Goal: Information Seeking & Learning: Find specific fact

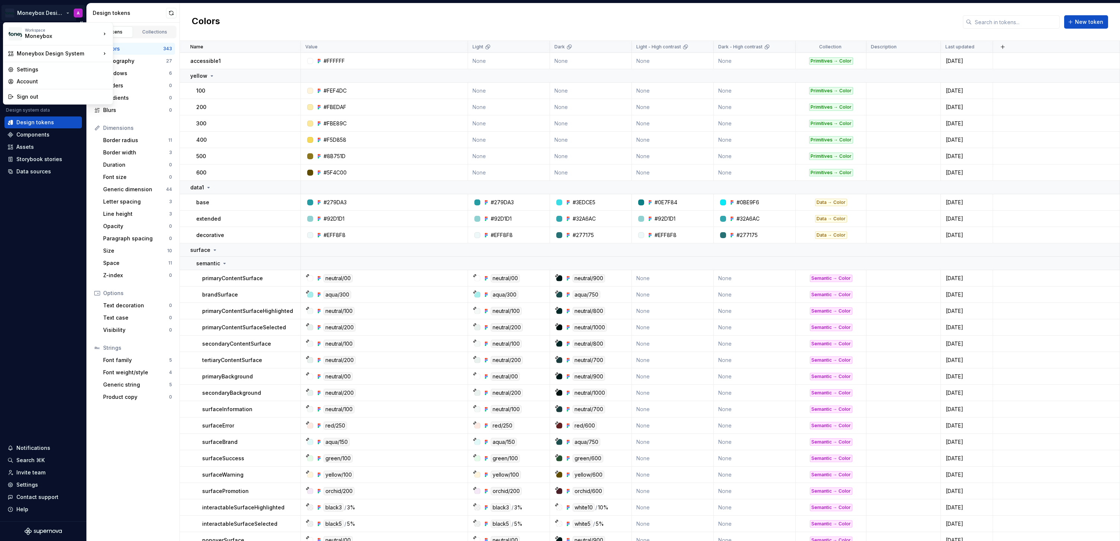
click at [51, 11] on html "Moneybox Design System A Version Current draft Home Documentation Analytics Cod…" at bounding box center [560, 270] width 1120 height 541
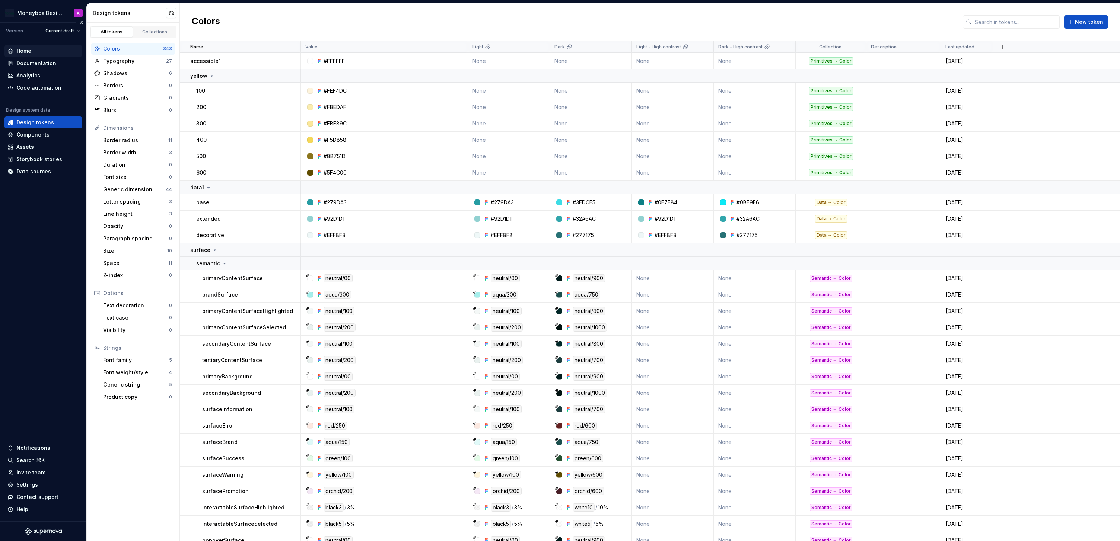
click at [37, 51] on div "Home" at bounding box center [42, 50] width 71 height 7
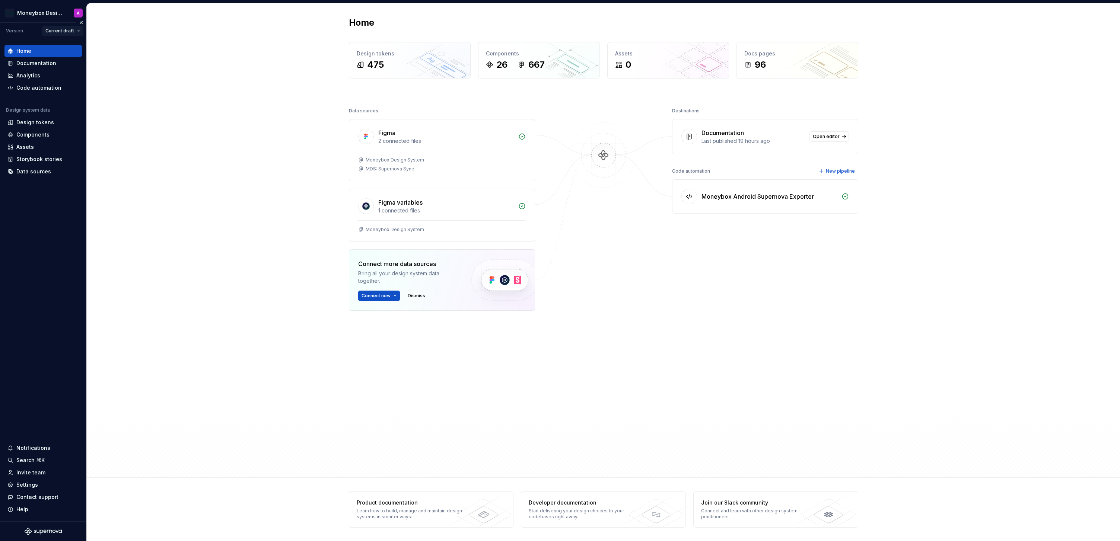
click at [62, 29] on html "Moneybox Design System A Version Current draft Home Documentation Analytics Cod…" at bounding box center [560, 270] width 1120 height 541
click at [73, 82] on div "v 1.0.0 - Moneybox Design System" at bounding box center [101, 80] width 89 height 7
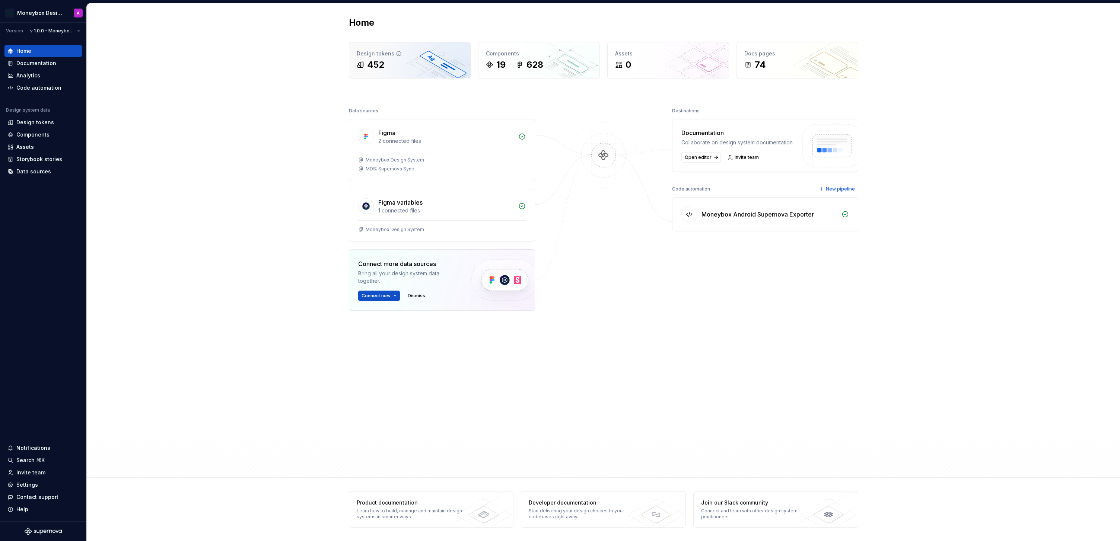
click at [394, 64] on div "452" at bounding box center [410, 65] width 106 height 12
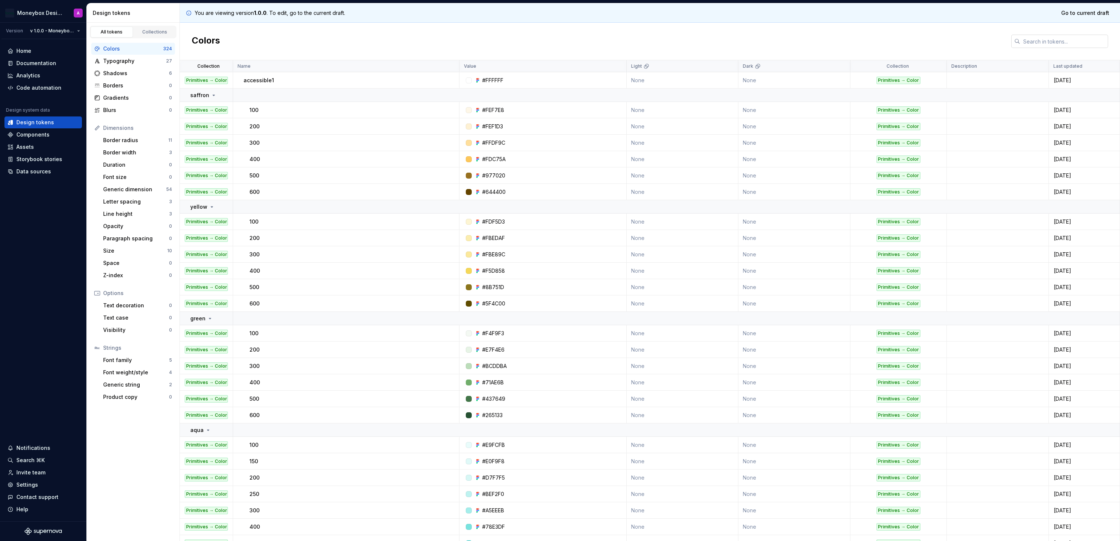
click at [1034, 40] on input "text" at bounding box center [1064, 41] width 88 height 13
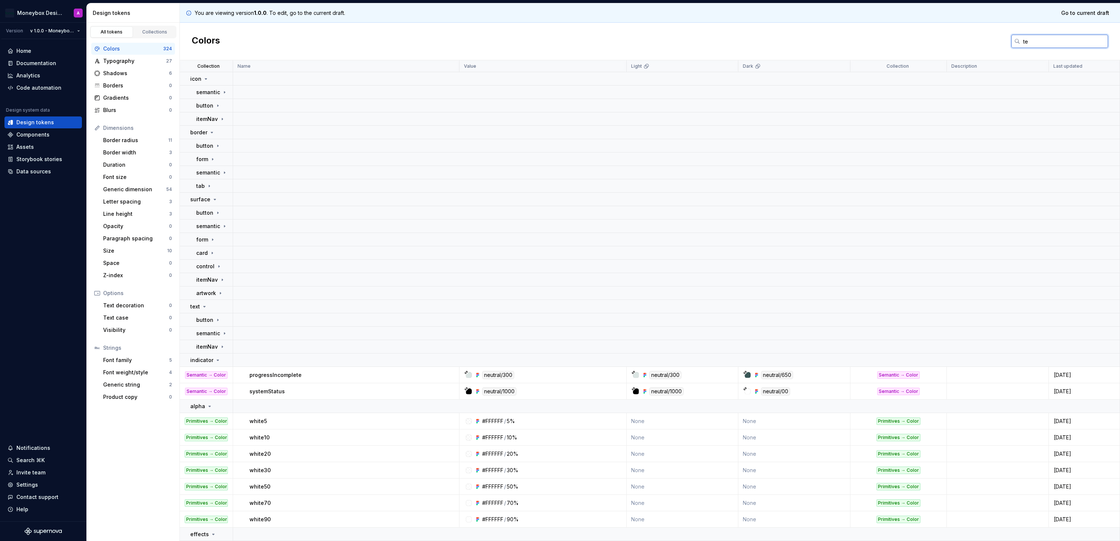
type input "t"
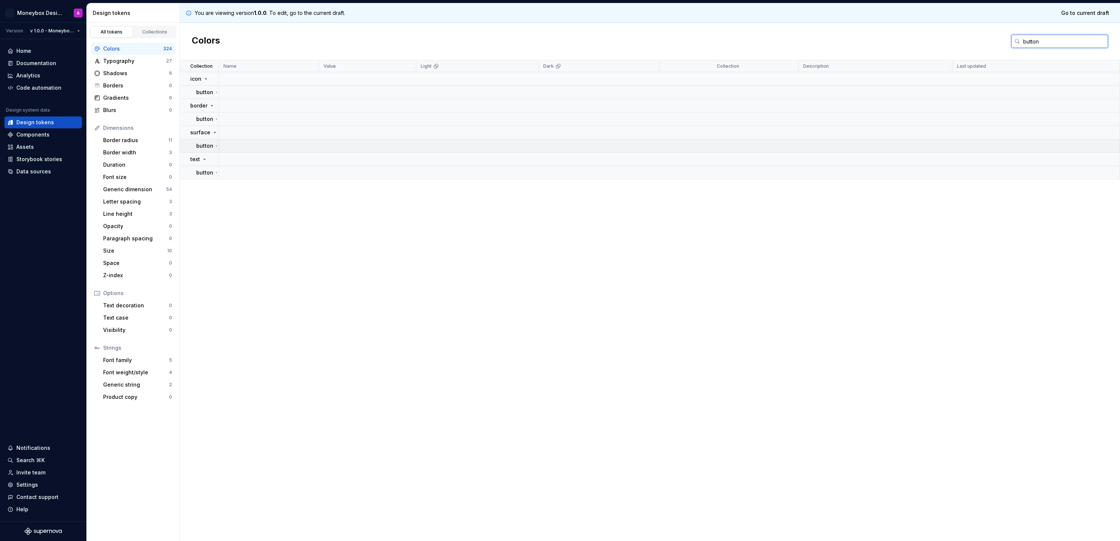
type input "button"
click at [207, 144] on p "button" at bounding box center [204, 145] width 17 height 7
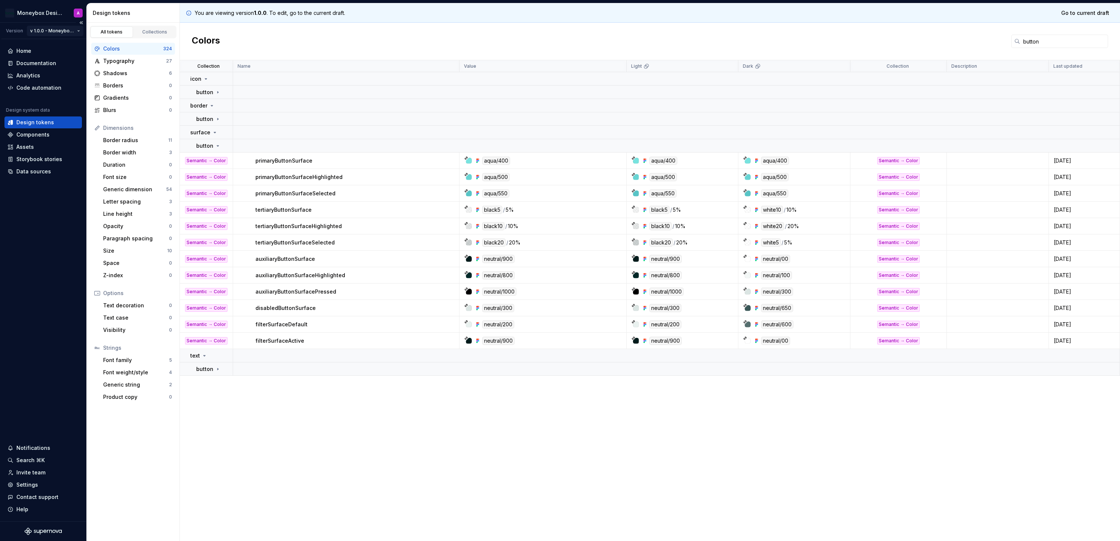
click at [61, 31] on html "Moneybox Design System A Version v 1.0.0 - Moneybox Design System Home Document…" at bounding box center [560, 270] width 1120 height 541
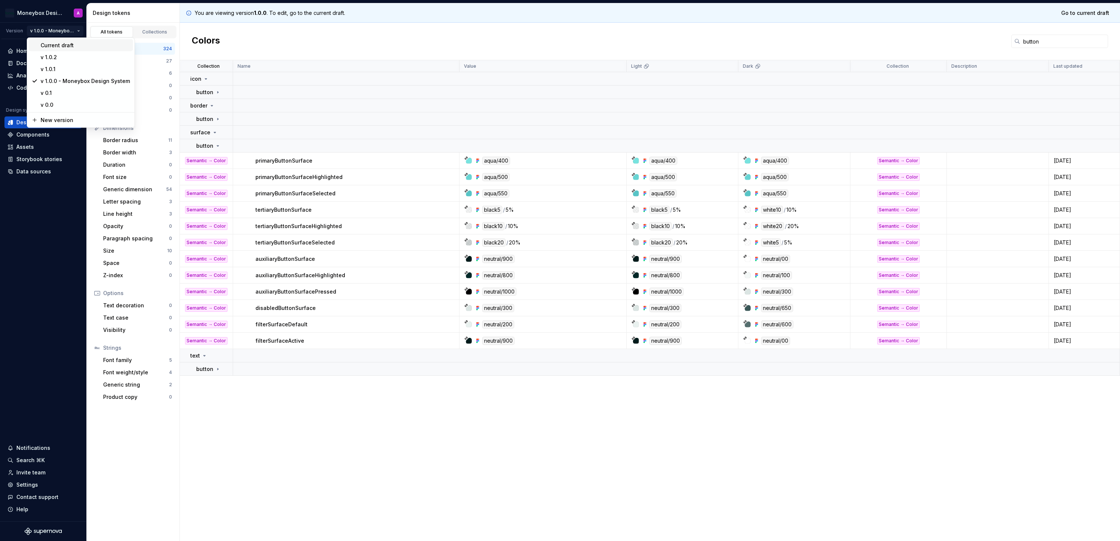
click at [54, 46] on div "Current draft" at bounding box center [85, 45] width 89 height 7
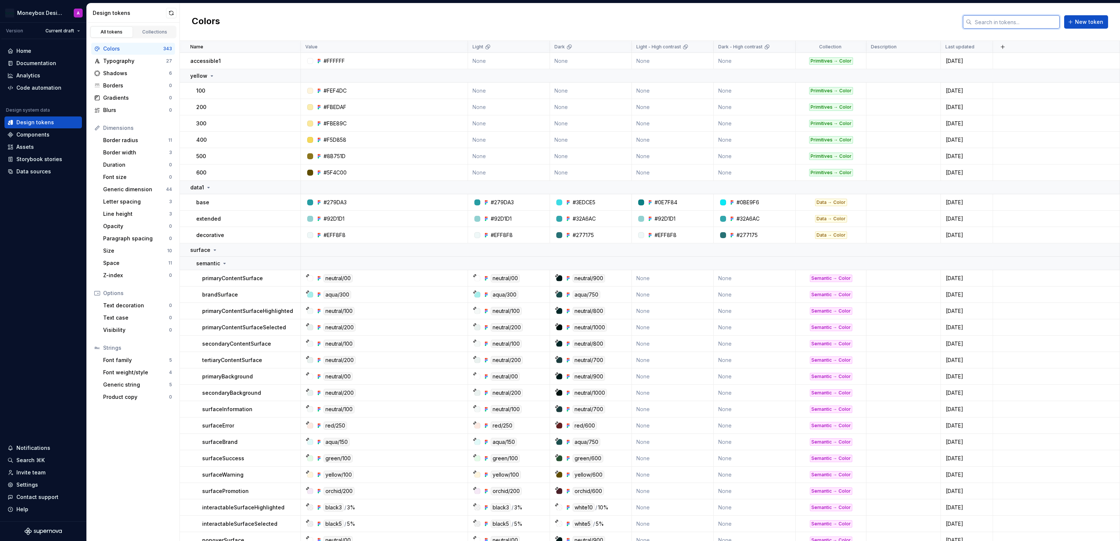
click at [995, 21] on input "text" at bounding box center [1016, 21] width 88 height 13
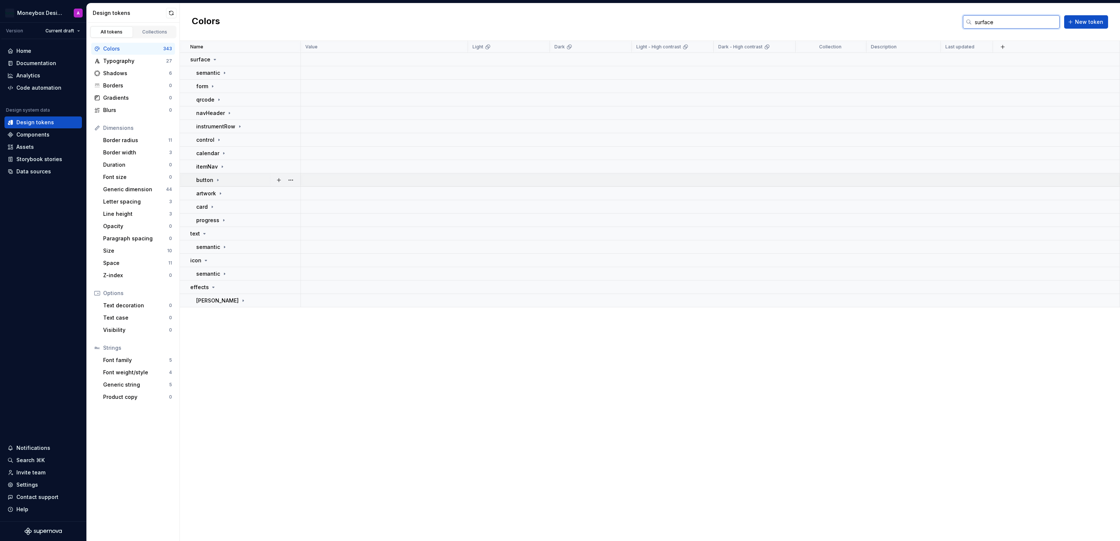
type input "surface"
click at [218, 180] on icon at bounding box center [218, 180] width 6 height 6
